Goal: Transaction & Acquisition: Purchase product/service

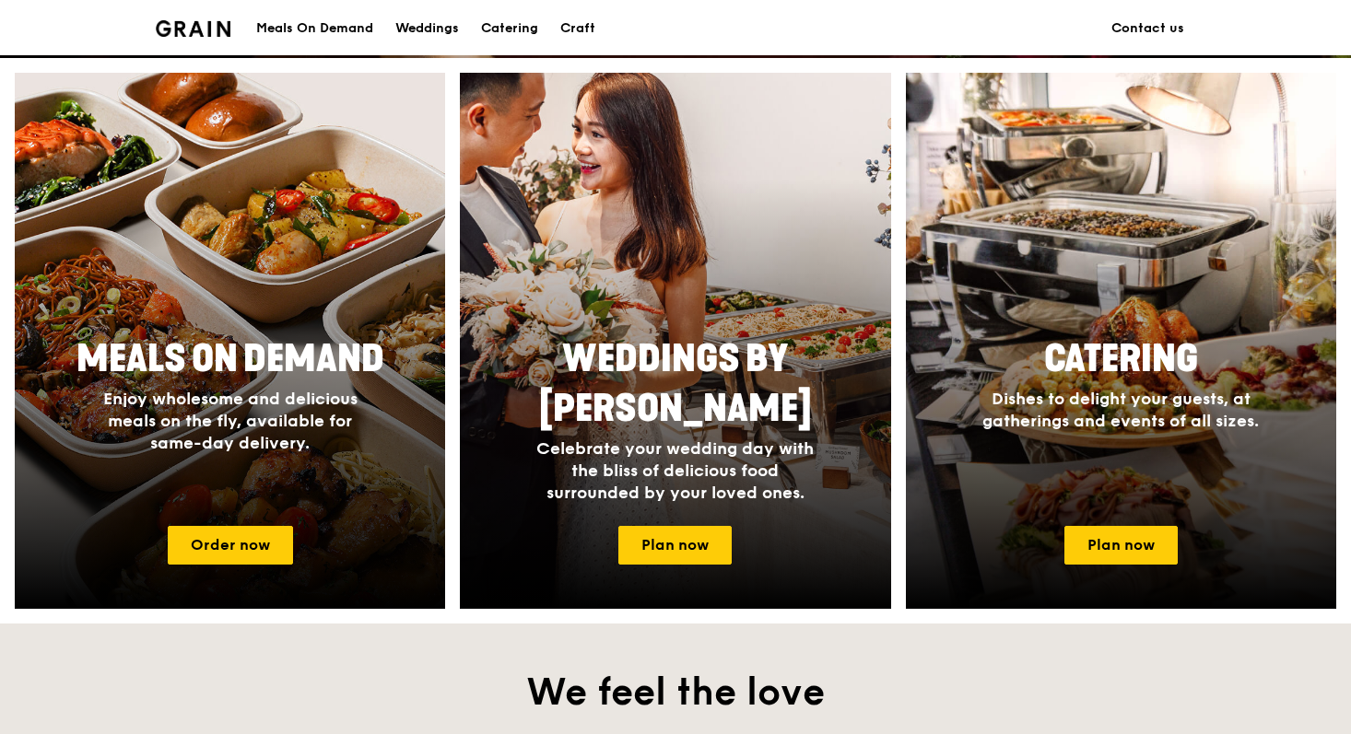
scroll to position [690, 0]
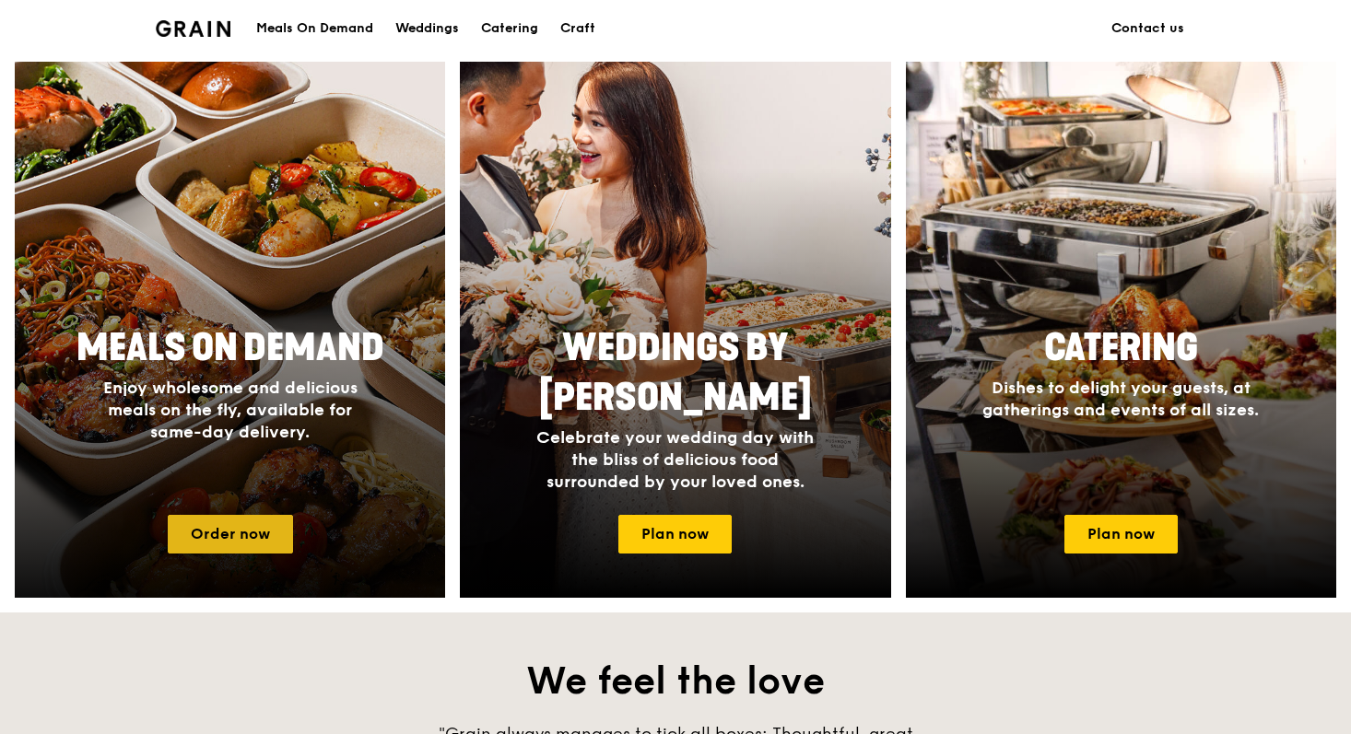
click at [237, 526] on link "Order now" at bounding box center [230, 534] width 125 height 39
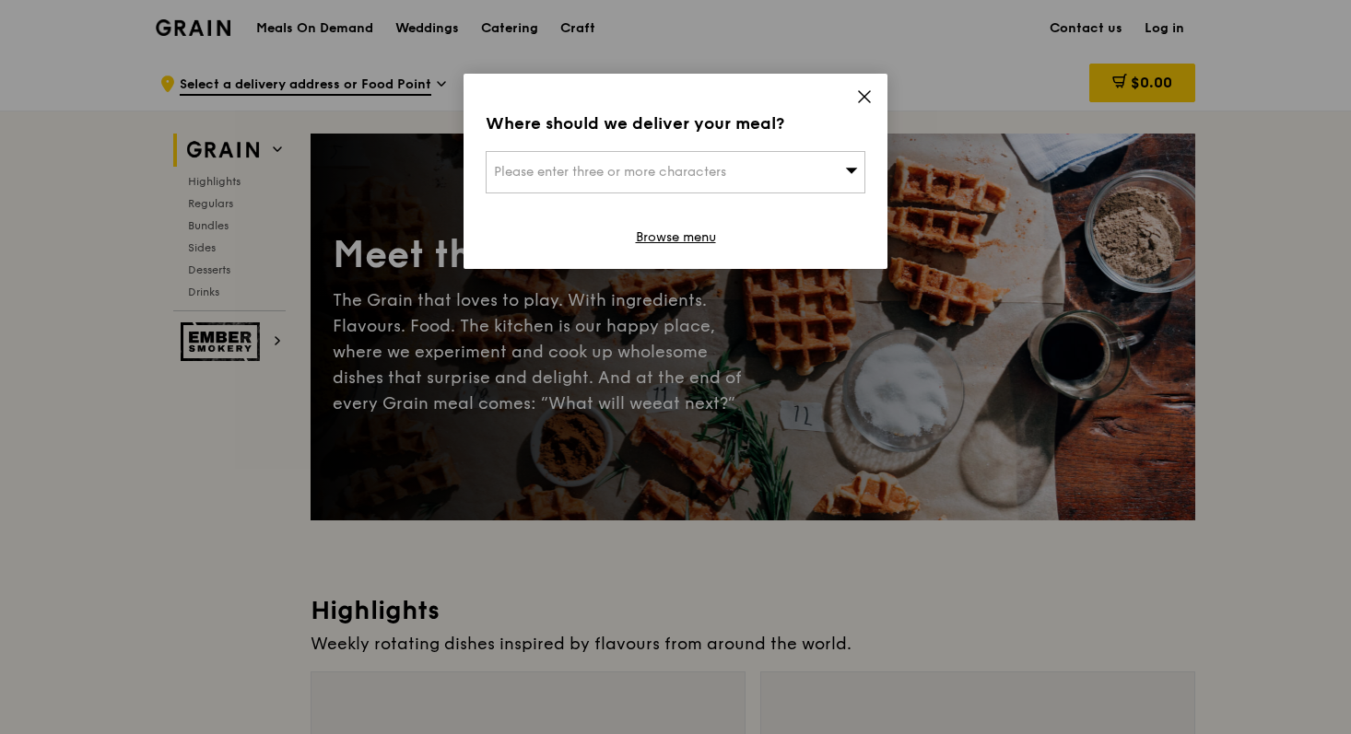
click at [801, 156] on div "Please enter three or more characters" at bounding box center [675, 172] width 380 height 42
click at [881, 92] on div "Where should we deliver your meal? Please enter three or more characters Please…" at bounding box center [675, 171] width 424 height 195
click at [866, 96] on icon at bounding box center [864, 96] width 17 height 17
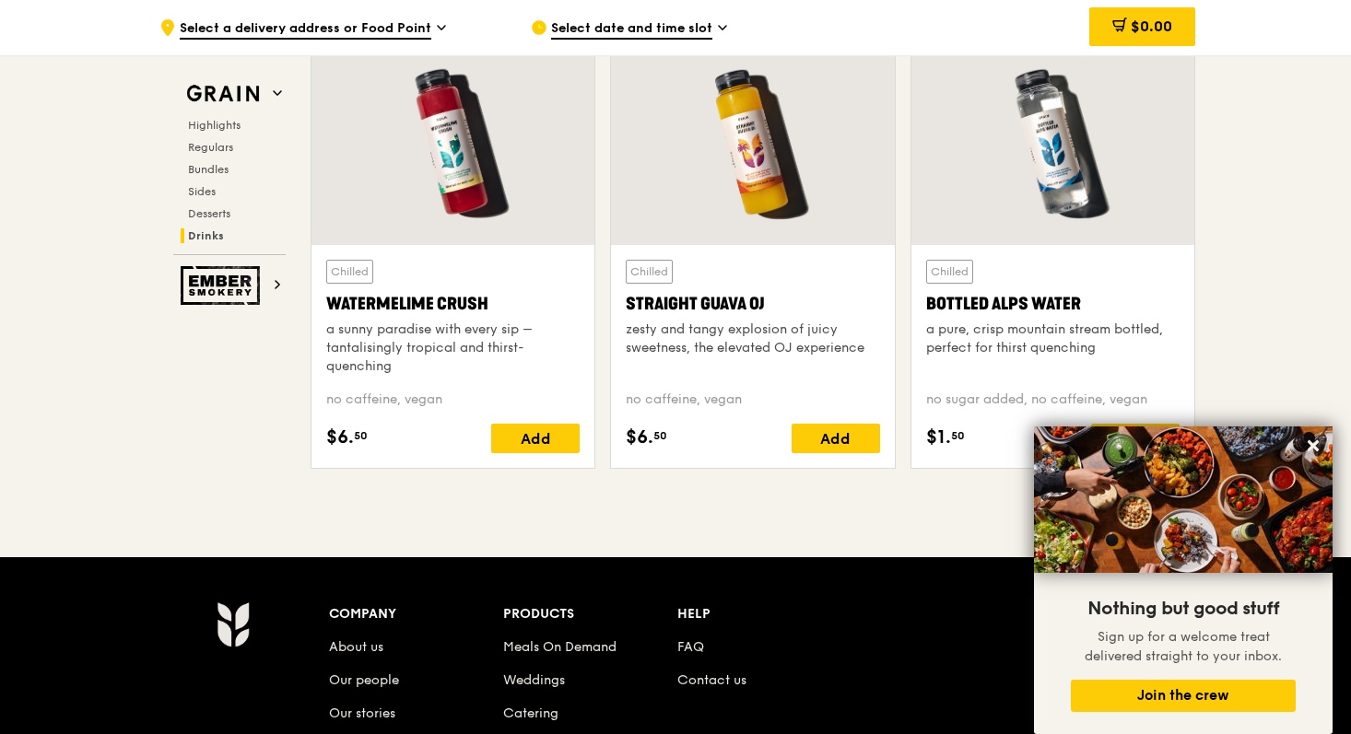
scroll to position [7275, 0]
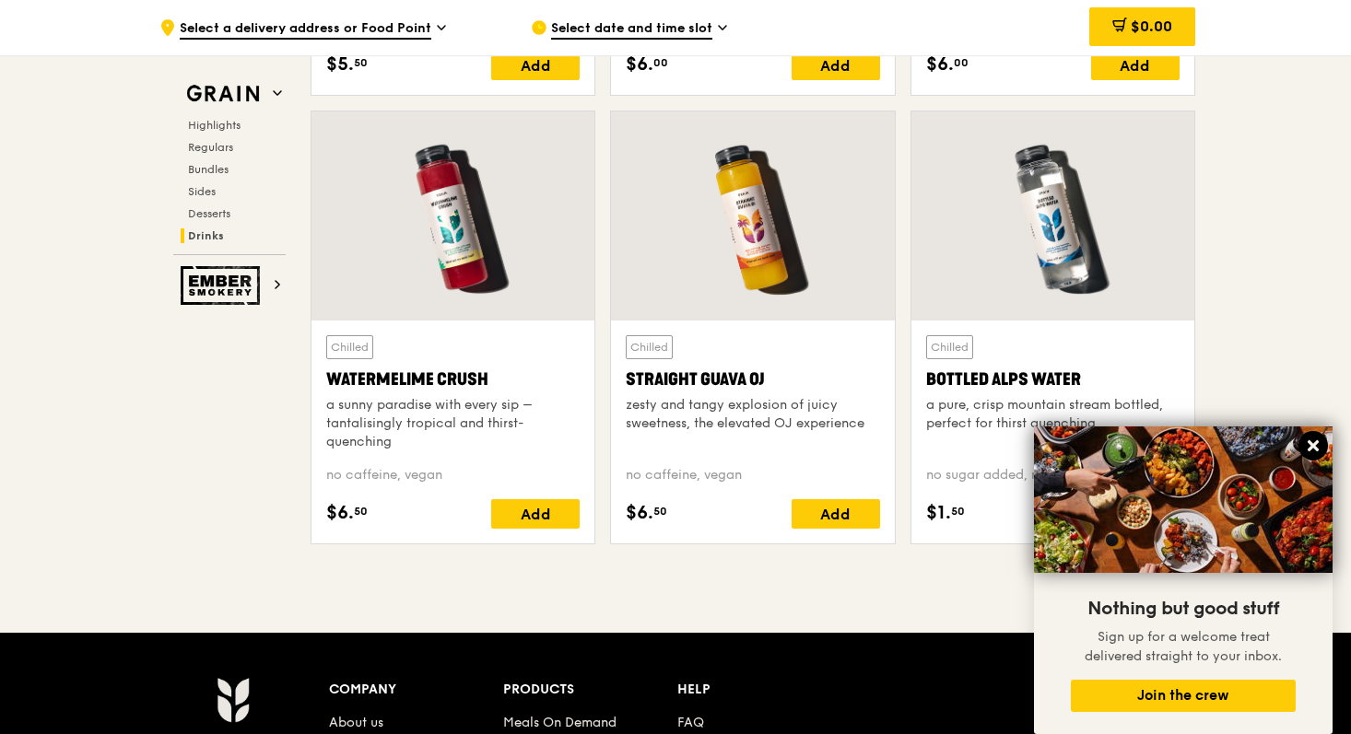
click at [1309, 443] on icon at bounding box center [1312, 445] width 11 height 11
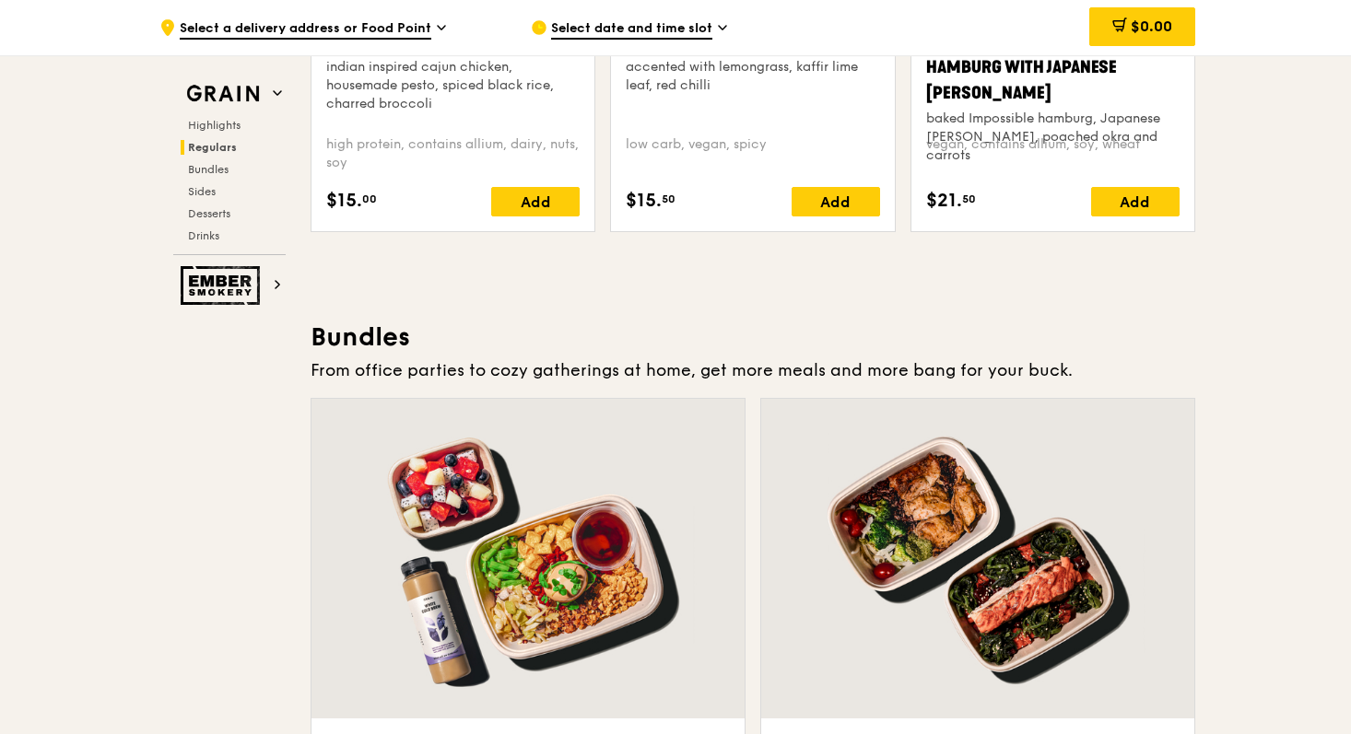
scroll to position [2411, 0]
